Goal: Communication & Community: Answer question/provide support

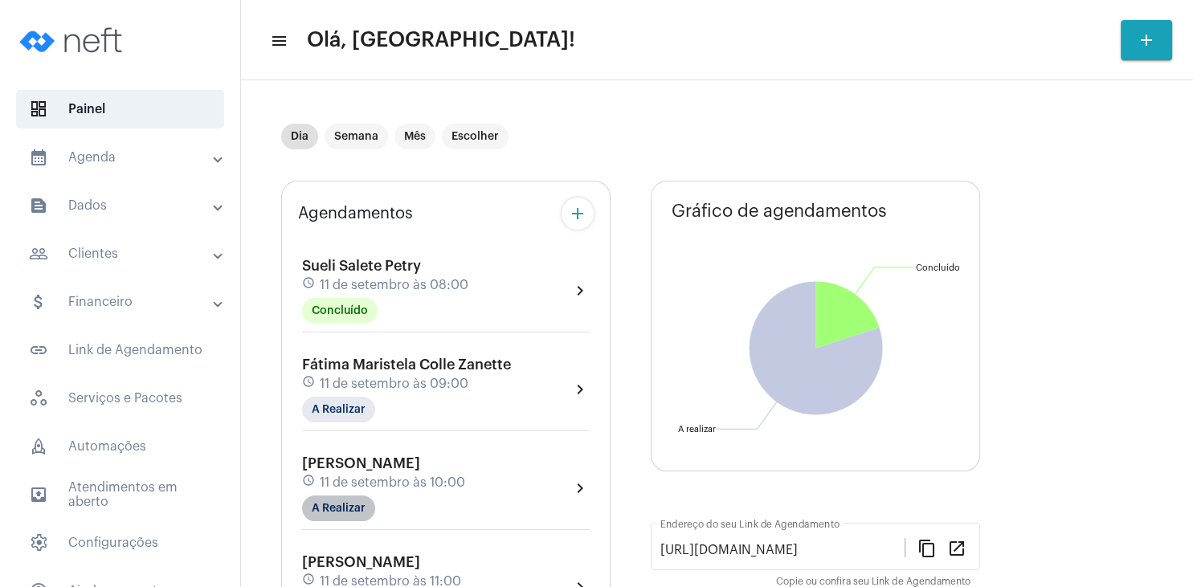
click at [330, 504] on mat-chip "A Realizar" at bounding box center [338, 509] width 73 height 26
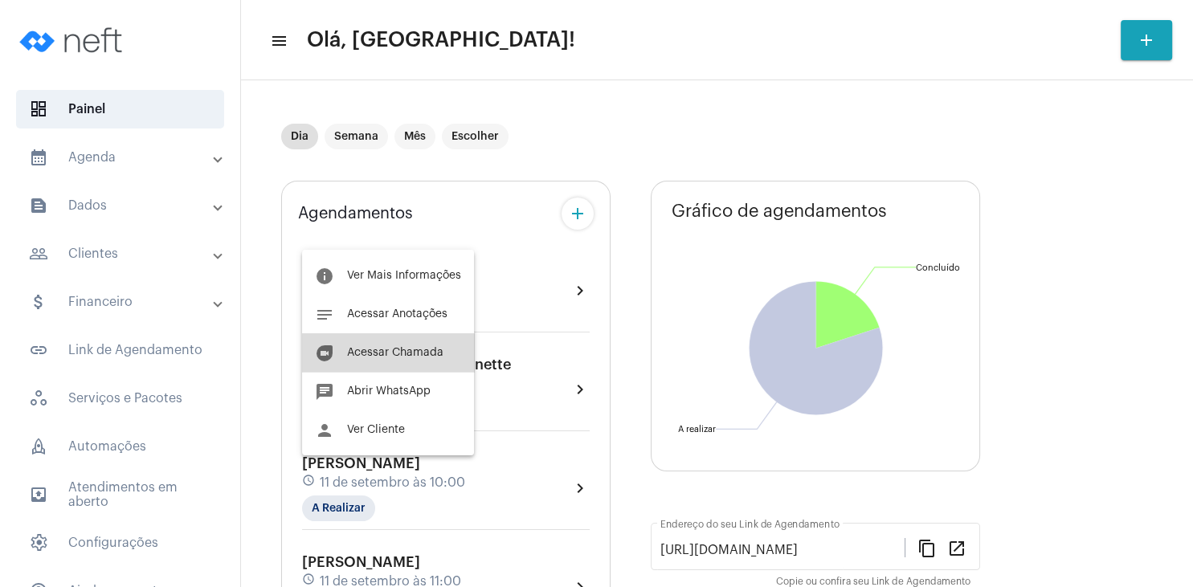
click at [406, 354] on span "Acessar Chamada" at bounding box center [395, 352] width 96 height 11
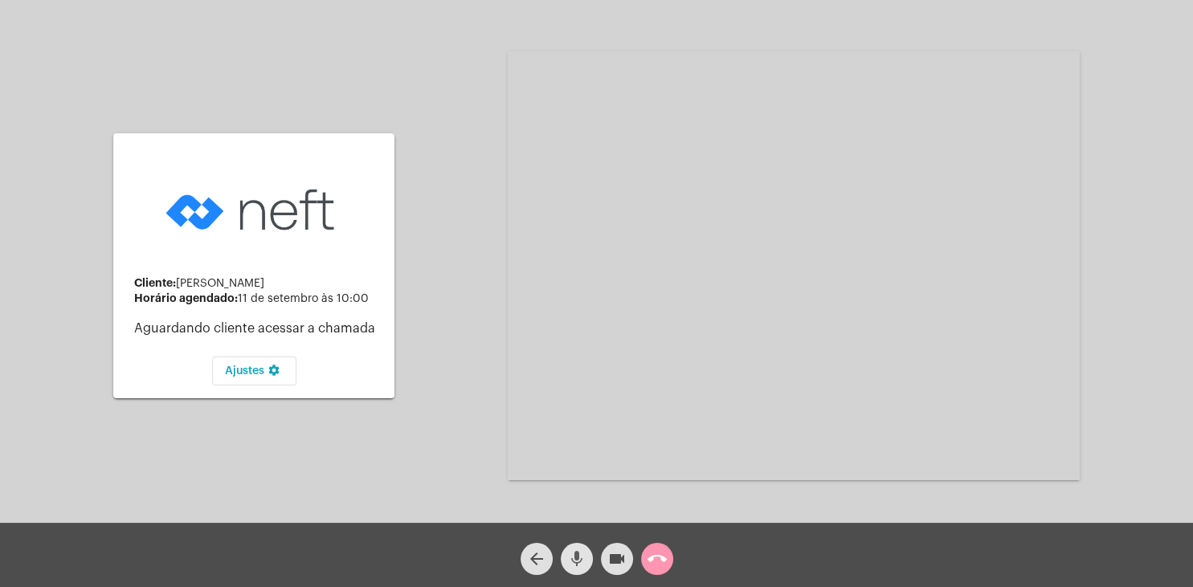
click at [580, 559] on mat-icon "mic" at bounding box center [576, 558] width 19 height 19
click at [422, 426] on div "Cliente: [PERSON_NAME] agendado: [DATE] 10:00 Aguardando cliente acessar a cham…" at bounding box center [596, 263] width 1189 height 523
click at [606, 563] on button "videocam" at bounding box center [617, 559] width 32 height 32
click at [622, 553] on mat-icon "videocam_off" at bounding box center [616, 558] width 19 height 19
click at [560, 561] on div "mic_off" at bounding box center [577, 555] width 40 height 40
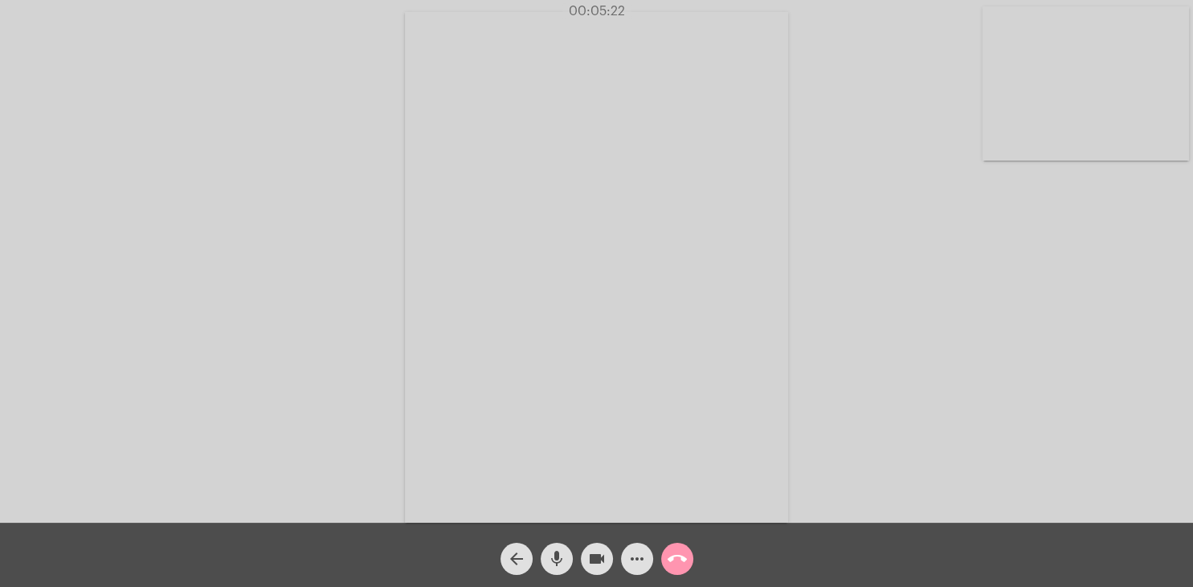
click at [557, 546] on span "mic" at bounding box center [556, 559] width 19 height 32
click at [560, 562] on mat-icon "mic_off" at bounding box center [556, 558] width 19 height 19
click at [563, 560] on mat-icon "mic" at bounding box center [556, 558] width 19 height 19
click at [563, 560] on mat-icon "mic_off" at bounding box center [556, 558] width 19 height 19
